Goal: Answer question/provide support: Share knowledge or assist other users

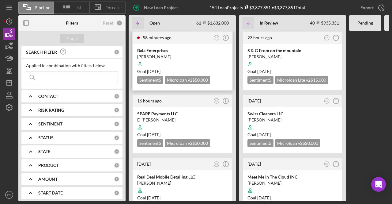
click at [181, 51] on div "Bala Enterprises" at bounding box center [182, 50] width 90 height 6
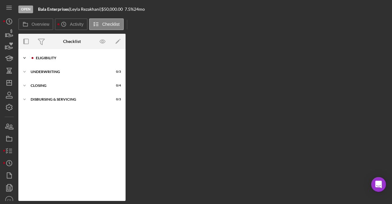
click at [43, 54] on div "Icon/Expander Eligibility 2 / 6" at bounding box center [71, 58] width 107 height 12
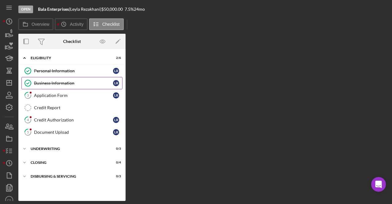
click at [61, 88] on link "Business Information Business Information L R" at bounding box center [71, 83] width 101 height 12
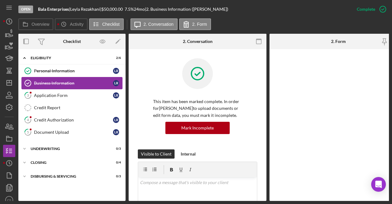
click at [61, 88] on link "Business Information Business Information L R" at bounding box center [71, 83] width 101 height 12
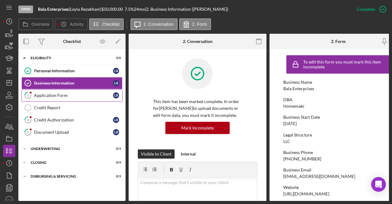
click at [62, 95] on div "Application Form" at bounding box center [73, 95] width 79 height 5
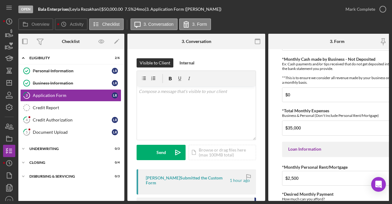
scroll to position [258, 0]
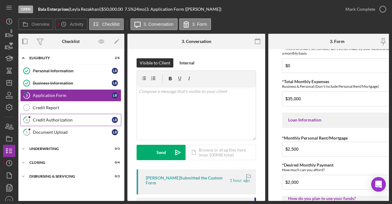
click at [75, 118] on div "Credit Authorization" at bounding box center [72, 119] width 79 height 5
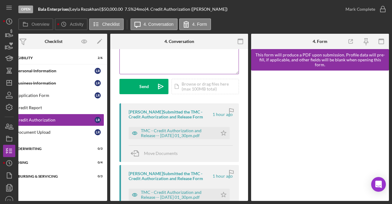
scroll to position [66, 0]
click at [184, 136] on div "TMC - Credit Authorization and Release -- [DATE] 01_30pm.pdf" at bounding box center [178, 133] width 74 height 10
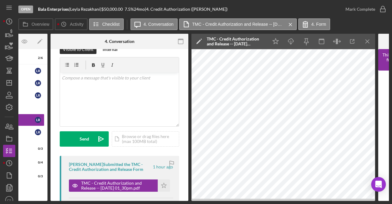
scroll to position [0, 0]
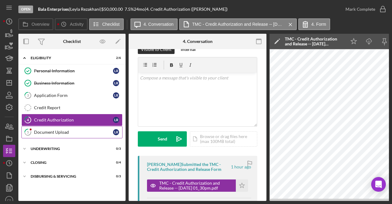
click at [81, 130] on div "Document Upload" at bounding box center [73, 132] width 79 height 5
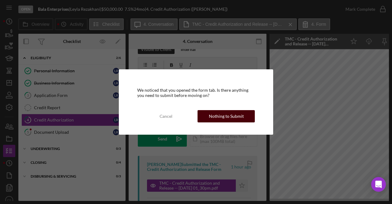
click at [219, 111] on div "Nothing to Submit" at bounding box center [226, 116] width 35 height 12
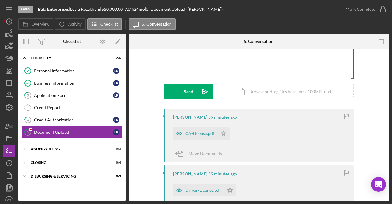
scroll to position [61, 0]
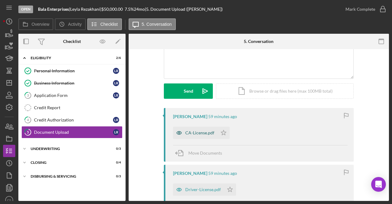
click at [206, 130] on div "CA-License.pdf" at bounding box center [199, 132] width 29 height 5
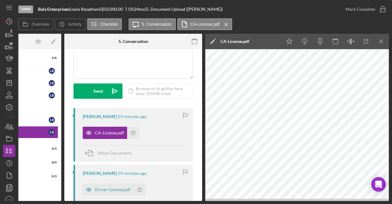
scroll to position [96, 0]
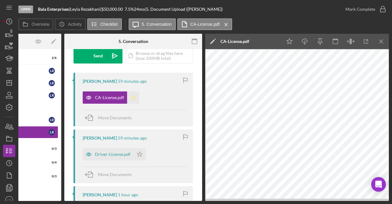
click at [132, 99] on icon "Icon/Star" at bounding box center [133, 97] width 12 height 12
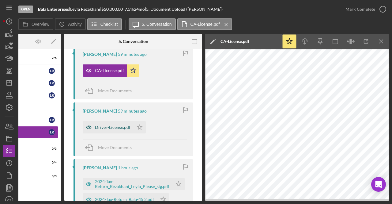
click at [117, 125] on div "Driver-License.pdf" at bounding box center [113, 127] width 36 height 5
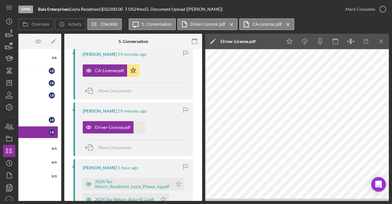
click at [138, 127] on polygon "button" at bounding box center [139, 126] width 5 height 5
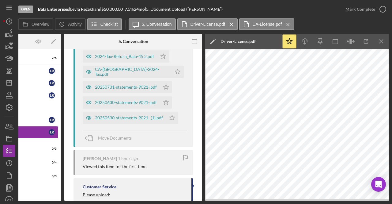
scroll to position [266, 0]
click at [134, 119] on div "20250530-statements-9021- (1).pdf" at bounding box center [129, 118] width 68 height 5
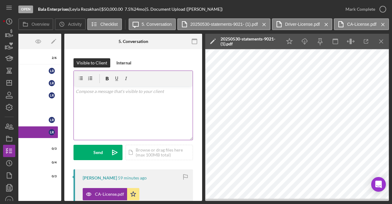
scroll to position [0, 0]
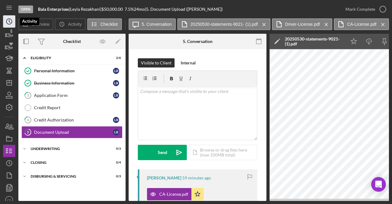
click at [12, 24] on icon "Icon/History" at bounding box center [9, 21] width 15 height 15
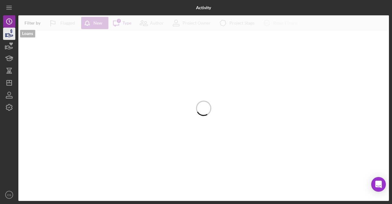
click at [11, 34] on icon "button" at bounding box center [9, 33] width 15 height 15
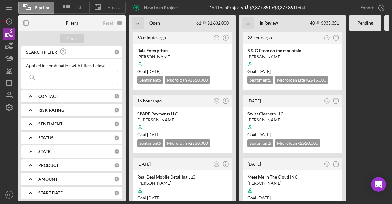
click at [53, 77] on input at bounding box center [71, 77] width 91 height 12
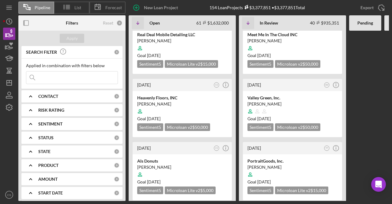
scroll to position [142, 0]
click at [194, 98] on div "Heavenly Floors, INC" at bounding box center [182, 98] width 90 height 6
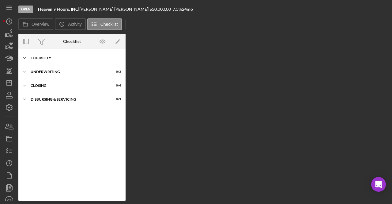
click at [41, 56] on div "Icon/Expander Eligibility 1 / 6" at bounding box center [71, 58] width 107 height 12
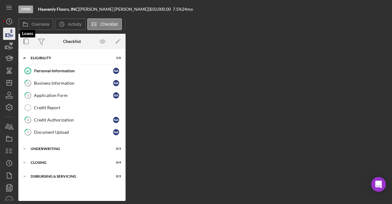
click at [4, 34] on icon "button" at bounding box center [9, 33] width 15 height 15
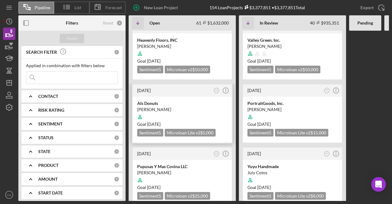
scroll to position [271, 0]
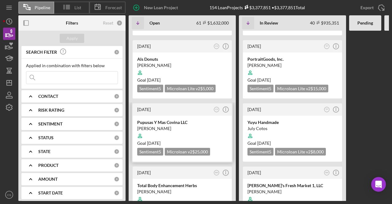
click at [187, 130] on div at bounding box center [182, 136] width 90 height 12
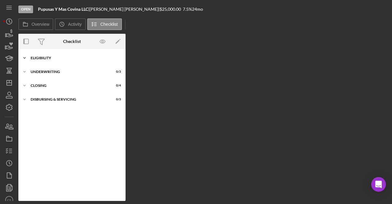
click at [56, 57] on div "Eligibility" at bounding box center [74, 58] width 87 height 4
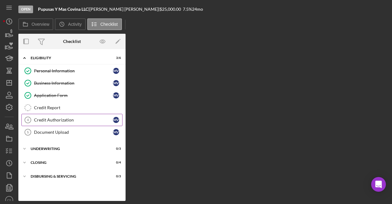
click at [48, 117] on div "Credit Authorization" at bounding box center [73, 119] width 79 height 5
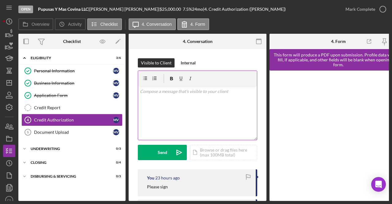
click at [191, 98] on div "v Color teal Color pink Remove color Add row above Add row below Add column bef…" at bounding box center [197, 113] width 119 height 54
click at [140, 91] on p "por favor firma el permiso de" at bounding box center [197, 91] width 115 height 7
click at [142, 92] on p "por favor firma el permiso de" at bounding box center [197, 91] width 115 height 7
click at [205, 92] on p "Por favor firma el permiso de" at bounding box center [197, 91] width 115 height 7
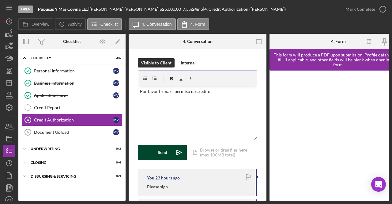
click at [170, 149] on button "Send Icon/icon-invite-send" at bounding box center [162, 152] width 49 height 15
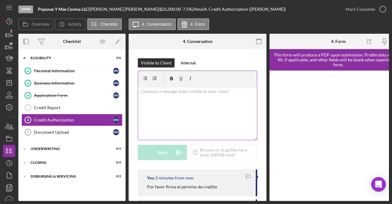
scroll to position [40, 0]
